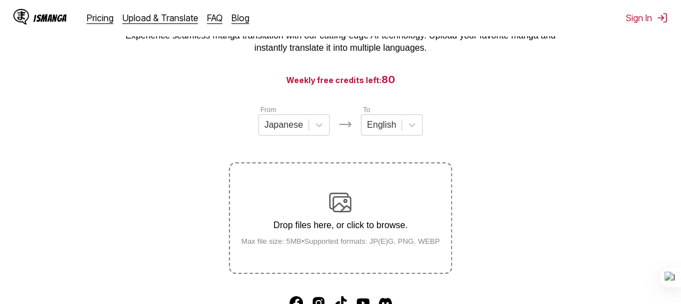
scroll to position [127, 0]
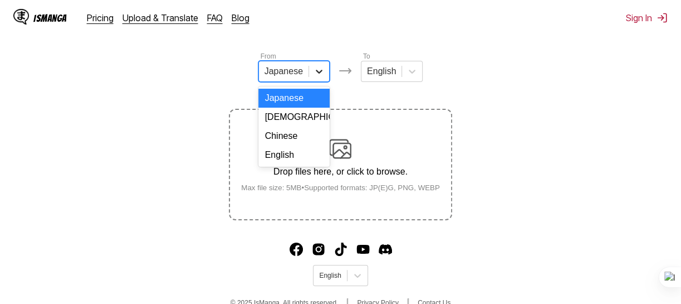
click at [322, 77] on icon at bounding box center [319, 71] width 11 height 11
click at [309, 164] on div "English" at bounding box center [293, 154] width 71 height 19
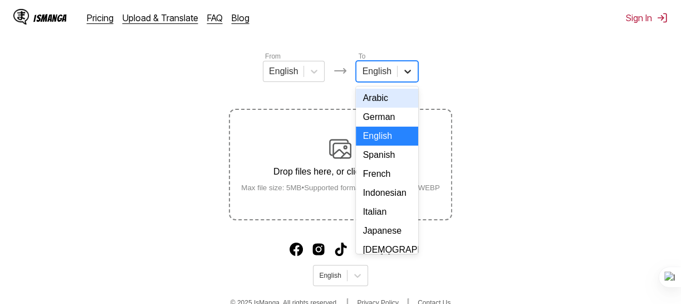
click at [400, 76] on div at bounding box center [408, 71] width 20 height 20
click at [388, 183] on div "French" at bounding box center [387, 173] width 62 height 19
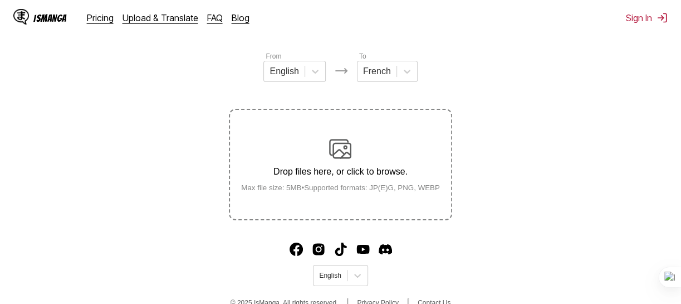
click at [365, 173] on p "Drop files here, or click to browse." at bounding box center [340, 172] width 217 height 10
click at [0, 0] on input "Drop files here, or click to browse. Max file size: 5MB • Supported formats: JP…" at bounding box center [0, 0] width 0 height 0
click at [510, 144] on section "From English To French Drop files here, or click to browse. Max file size: 5MB …" at bounding box center [340, 135] width 663 height 169
click at [324, 172] on p "Drop files here, or click to browse." at bounding box center [340, 172] width 217 height 10
click at [0, 0] on input "Drop files here, or click to browse. Max file size: 5MB • Supported formats: JP…" at bounding box center [0, 0] width 0 height 0
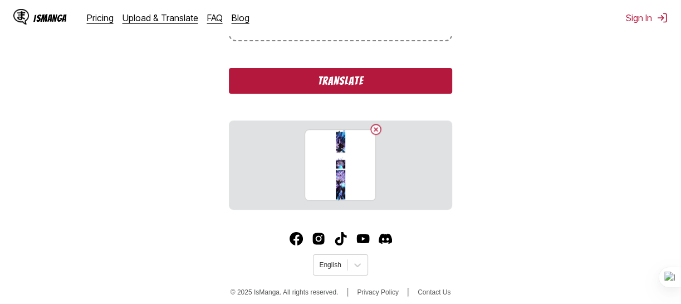
scroll to position [290, 0]
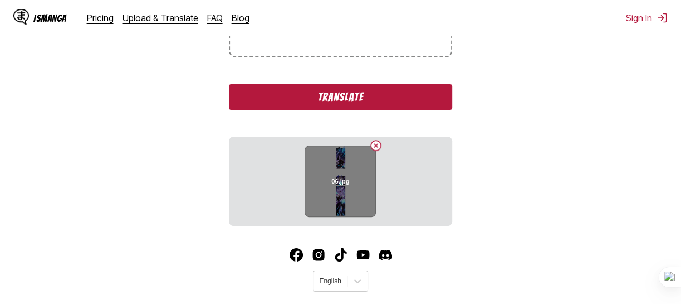
click at [376, 145] on button "Delete image" at bounding box center [375, 145] width 13 height 13
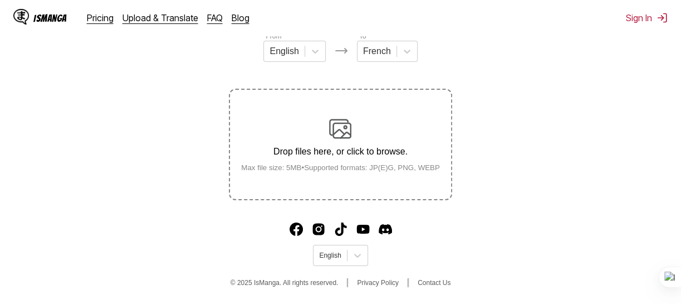
click at [329, 153] on p "Drop files here, or click to browse." at bounding box center [340, 151] width 217 height 10
click at [0, 0] on input "Drop files here, or click to browse. Max file size: 5MB • Supported formats: JP…" at bounding box center [0, 0] width 0 height 0
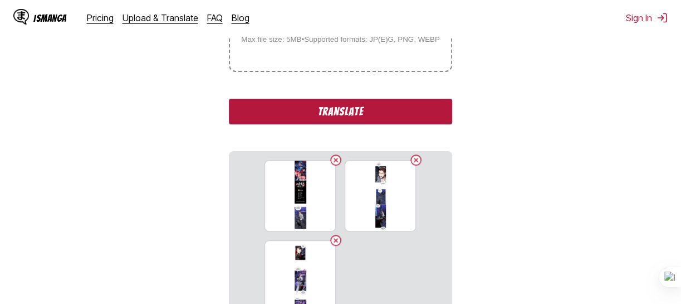
scroll to position [286, 0]
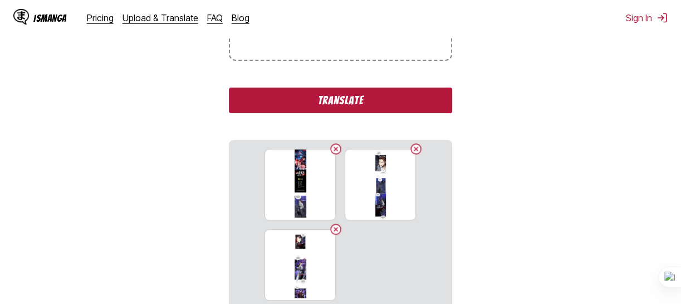
click at [374, 102] on button "Translate" at bounding box center [340, 100] width 223 height 26
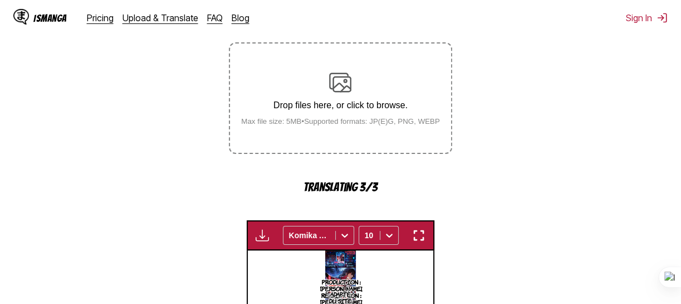
scroll to position [192, 0]
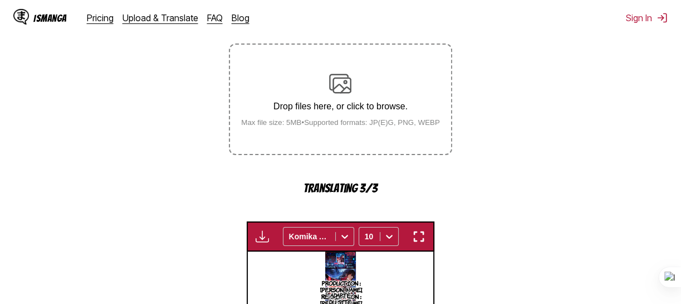
click at [260, 237] on img "button" at bounding box center [262, 235] width 13 height 13
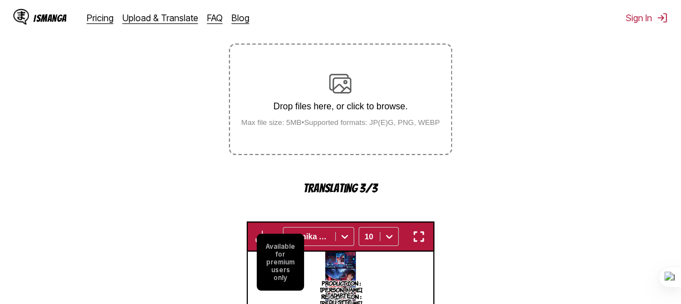
click at [260, 237] on small "Available for premium users only" at bounding box center [280, 261] width 47 height 57
click at [263, 234] on small "Available for premium users only" at bounding box center [280, 261] width 47 height 57
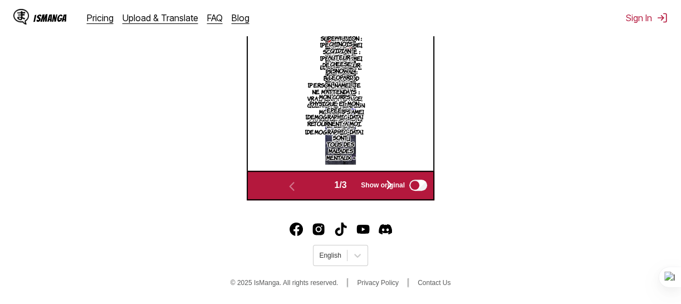
scroll to position [412, 0]
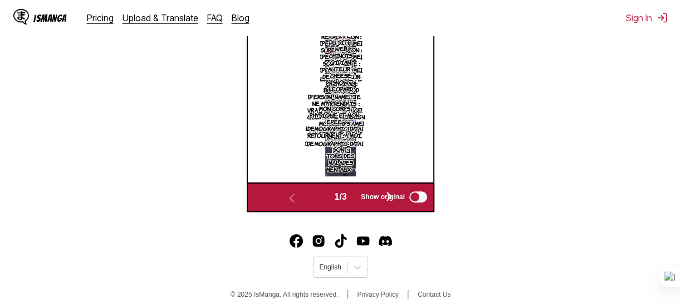
click at [393, 198] on span "Show original" at bounding box center [383, 197] width 44 height 8
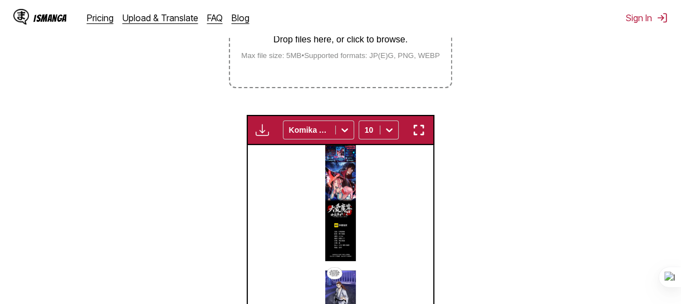
scroll to position [262, 0]
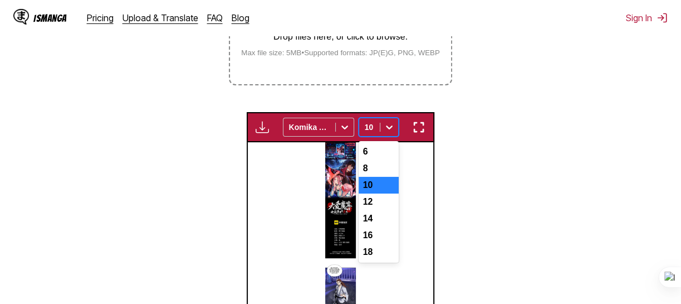
click at [388, 130] on icon at bounding box center [389, 126] width 11 height 11
click at [394, 128] on icon at bounding box center [389, 126] width 11 height 11
click at [343, 124] on icon at bounding box center [344, 126] width 11 height 11
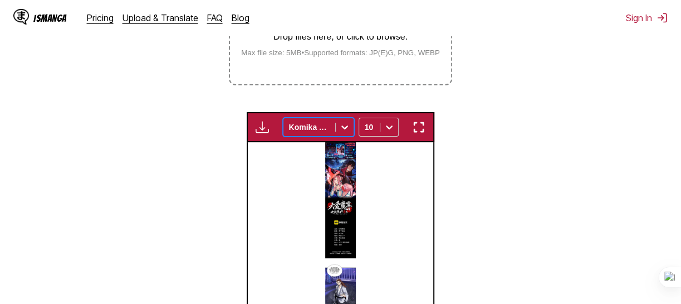
click at [343, 124] on icon at bounding box center [344, 126] width 11 height 11
click at [261, 133] on img "button" at bounding box center [262, 126] width 13 height 13
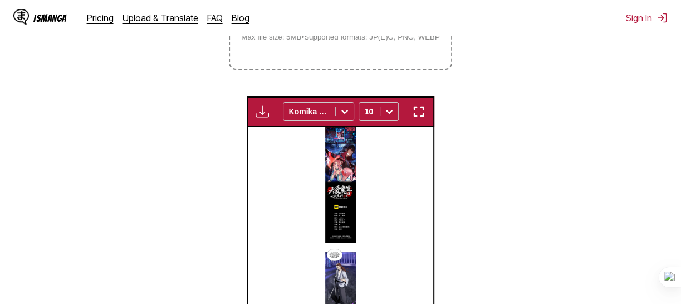
scroll to position [284, 0]
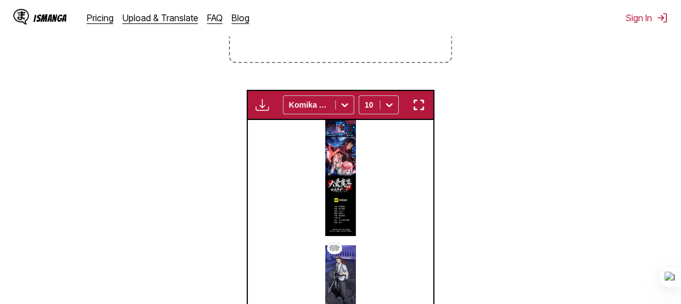
click at [340, 246] on img at bounding box center [340, 215] width 31 height 190
click at [423, 117] on div "Available for premium users only Komika Axis 10" at bounding box center [341, 105] width 188 height 30
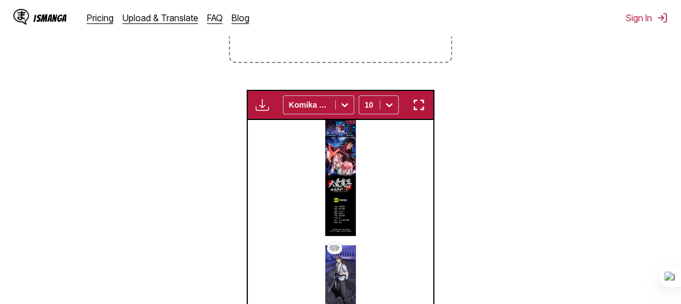
click at [421, 106] on img "button" at bounding box center [418, 104] width 13 height 13
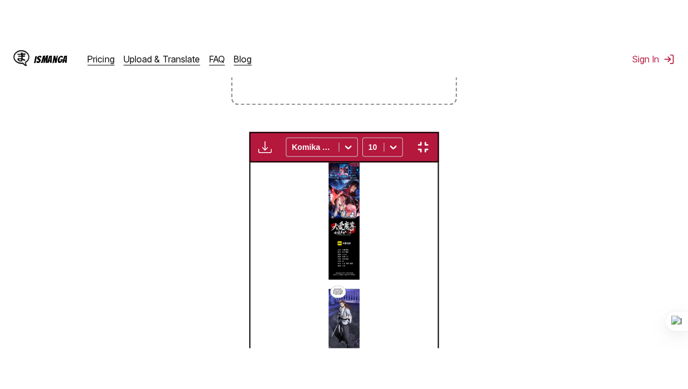
scroll to position [138, 0]
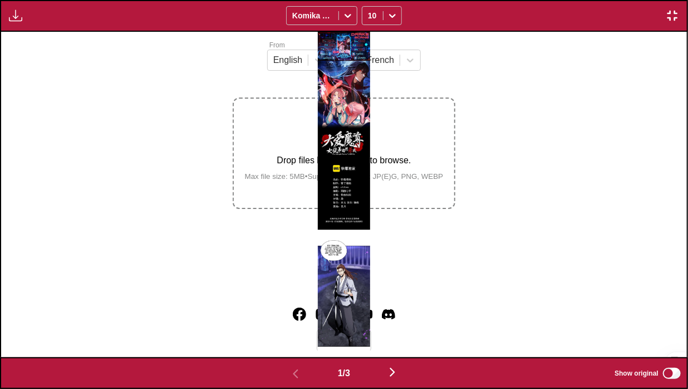
click at [345, 237] on img at bounding box center [344, 194] width 52 height 325
click at [333, 227] on img at bounding box center [344, 194] width 52 height 325
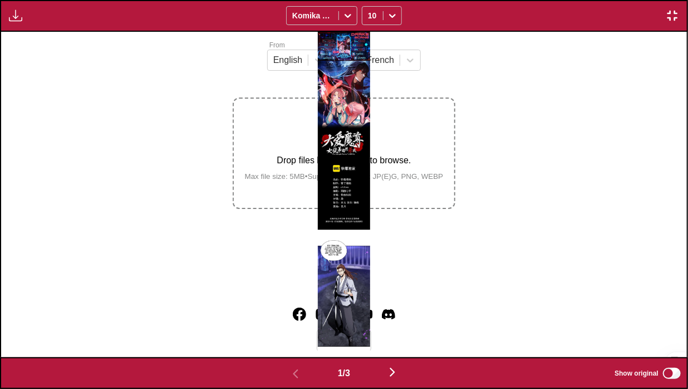
click at [333, 226] on img at bounding box center [344, 194] width 52 height 325
click at [394, 303] on img "button" at bounding box center [392, 371] width 13 height 13
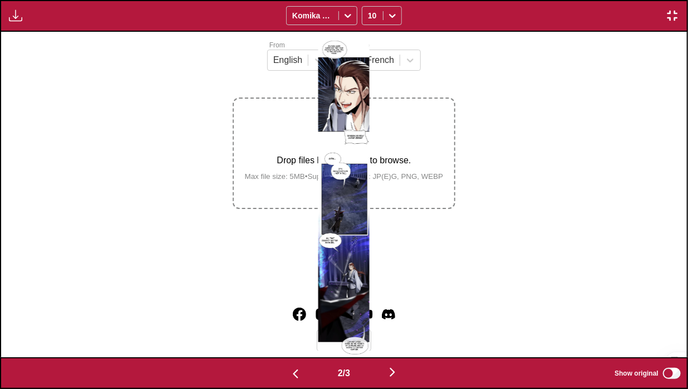
click at [394, 303] on img "button" at bounding box center [392, 371] width 13 height 13
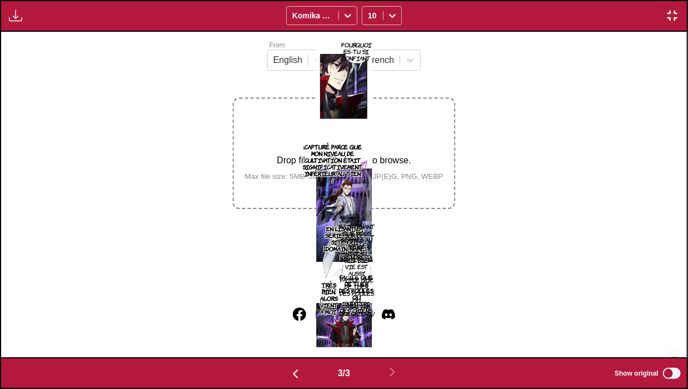
click at [293, 303] on img "button" at bounding box center [295, 373] width 13 height 13
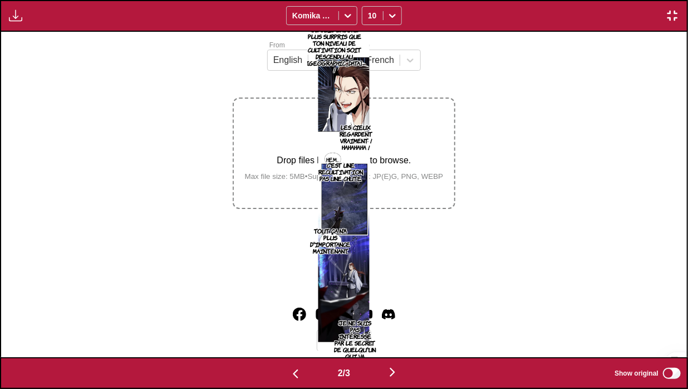
click at [293, 303] on img "button" at bounding box center [295, 373] width 13 height 13
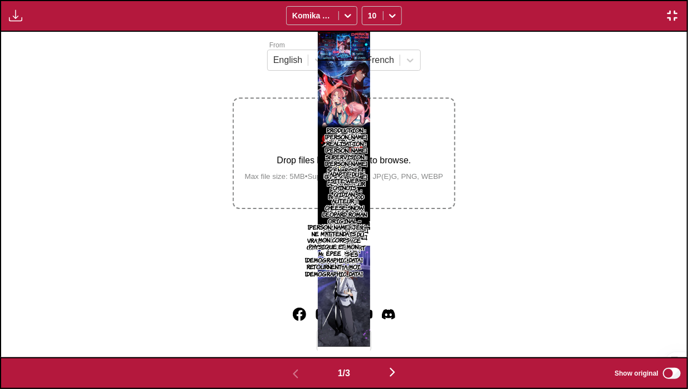
click at [676, 18] on img "button" at bounding box center [672, 15] width 13 height 13
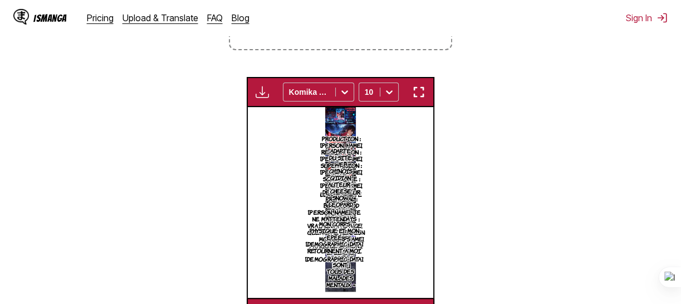
scroll to position [296, 0]
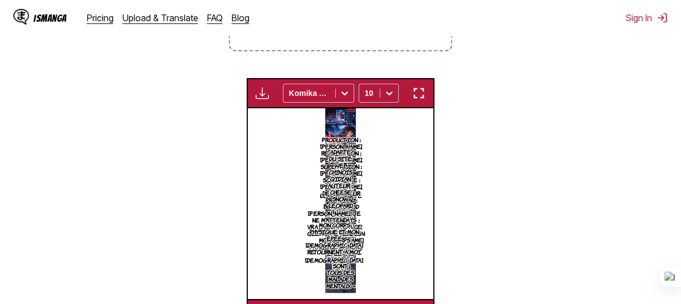
click at [261, 100] on img "button" at bounding box center [262, 92] width 13 height 13
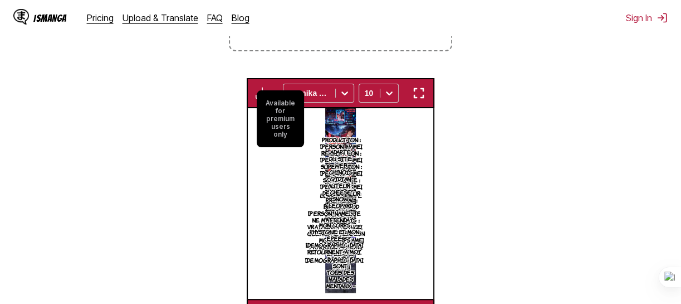
click at [280, 128] on small "Available for premium users only" at bounding box center [280, 118] width 47 height 57
click at [272, 100] on small "Available for premium users only" at bounding box center [280, 118] width 47 height 57
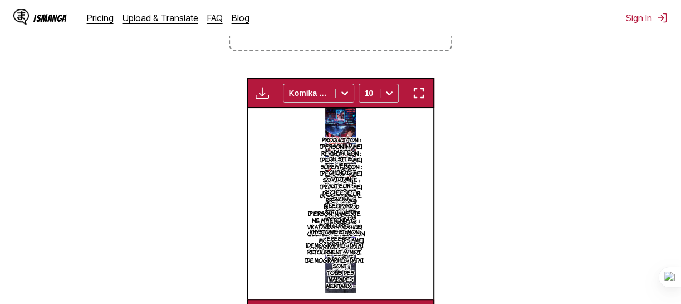
click at [232, 105] on section "From English To French Drop files here, or click to browse. Max file size: 5MB …" at bounding box center [340, 105] width 663 height 446
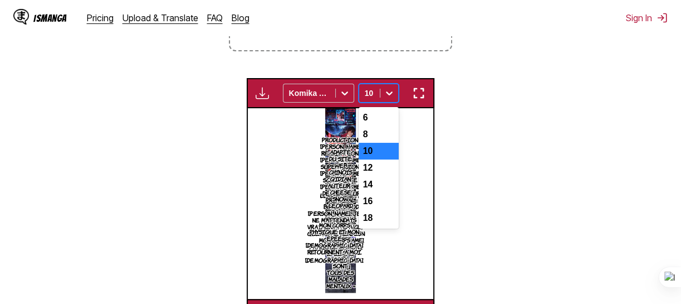
click at [389, 92] on icon at bounding box center [389, 92] width 11 height 11
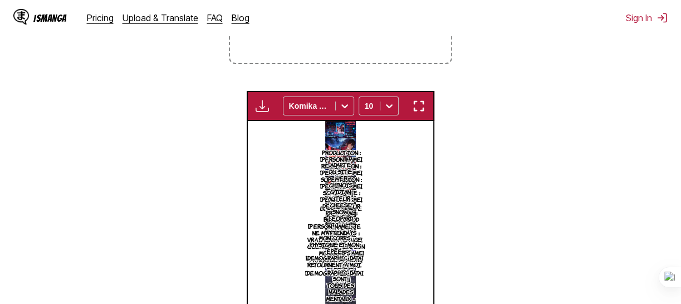
scroll to position [304, 0]
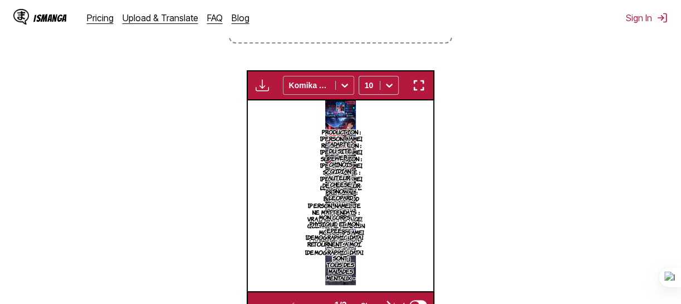
click at [340, 84] on icon at bounding box center [344, 85] width 11 height 11
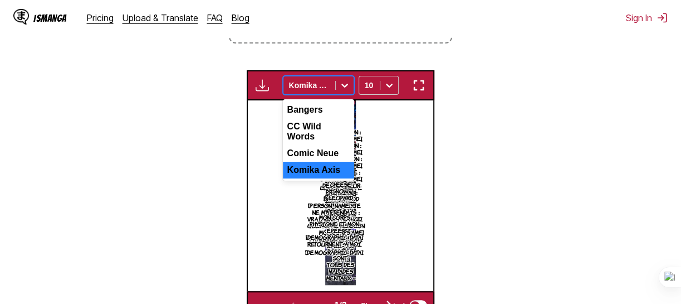
click at [340, 84] on icon at bounding box center [344, 85] width 11 height 11
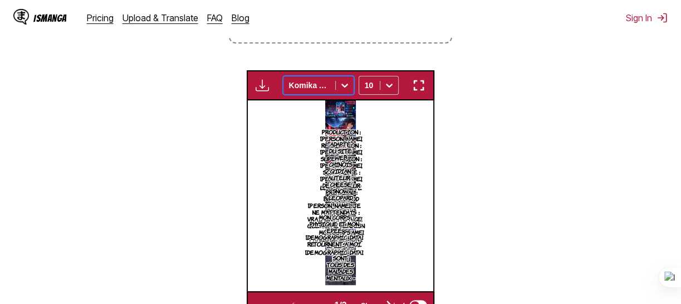
click at [345, 177] on p "Adapté du site Web chinois Qidian, Auteur : Cheese Snow Leopard, Roman original…" at bounding box center [340, 210] width 33 height 145
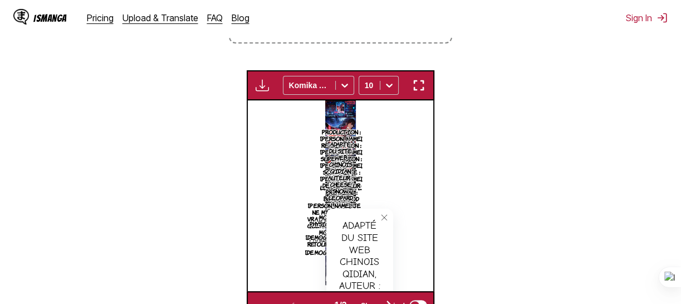
click at [385, 216] on icon "close-tooltip" at bounding box center [384, 217] width 8 height 8
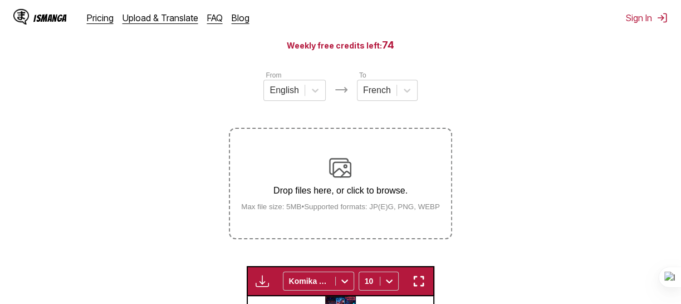
scroll to position [425, 0]
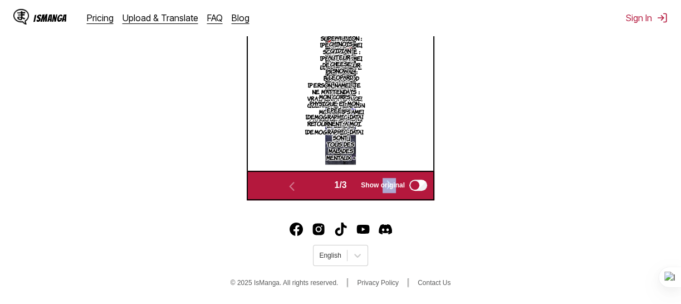
drag, startPoint x: 426, startPoint y: 178, endPoint x: 424, endPoint y: 168, distance: 10.2
click at [424, 168] on div "Available for premium users only Komika Axis 10 Regarde ! Regarde l'exclusivité…" at bounding box center [341, 75] width 188 height 250
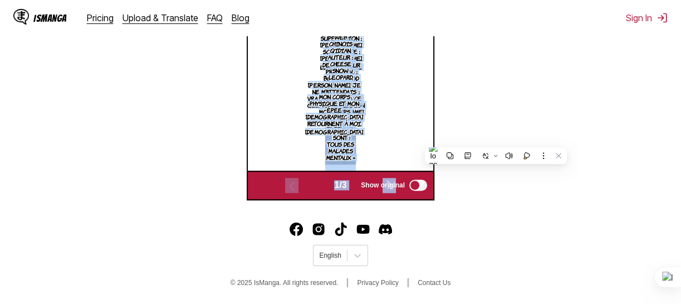
click at [424, 168] on div "Regarde ! Regarde l'exclusivité Production : [PERSON_NAME], Réalisation : [PERS…" at bounding box center [340, 75] width 185 height 190
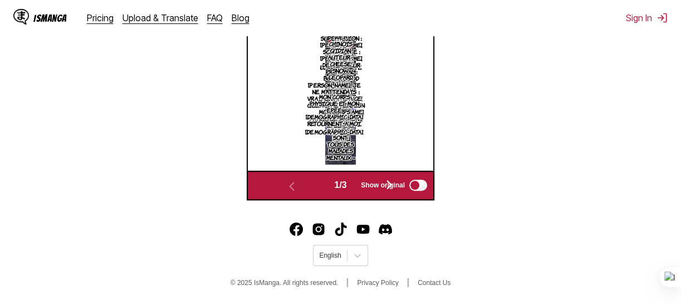
click at [407, 117] on div "Regarde ! Regarde l'exclusivité Production : [PERSON_NAME], Réalisation : [PERS…" at bounding box center [340, 75] width 185 height 190
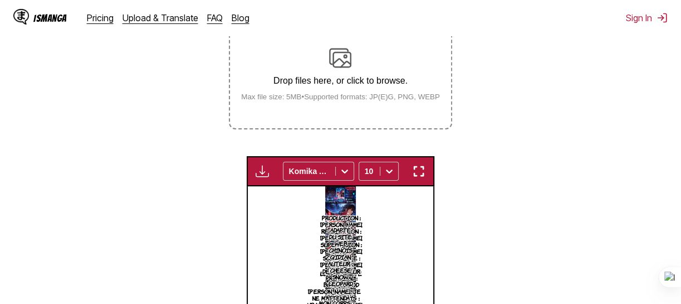
scroll to position [217, 0]
